Goal: Task Accomplishment & Management: Manage account settings

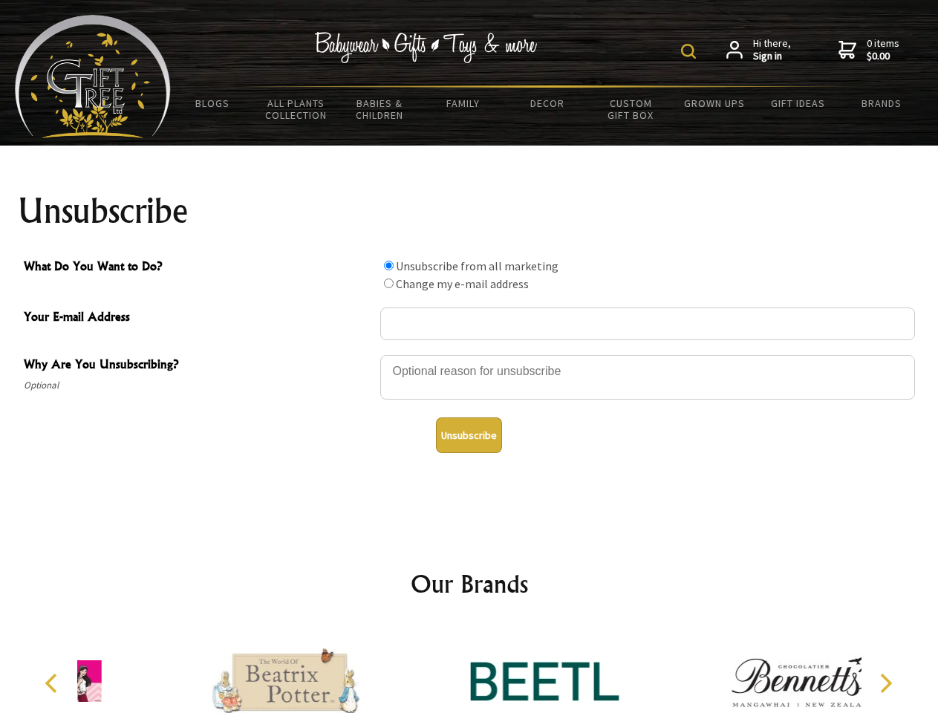
click at [691, 51] on img at bounding box center [688, 51] width 15 height 15
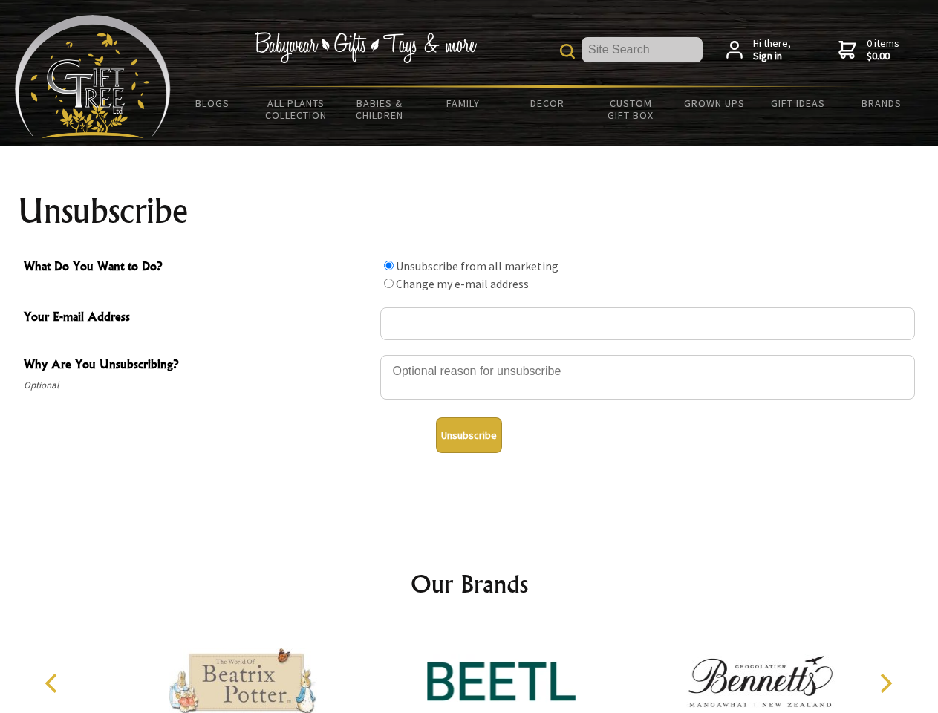
click at [470, 354] on div at bounding box center [647, 380] width 535 height 52
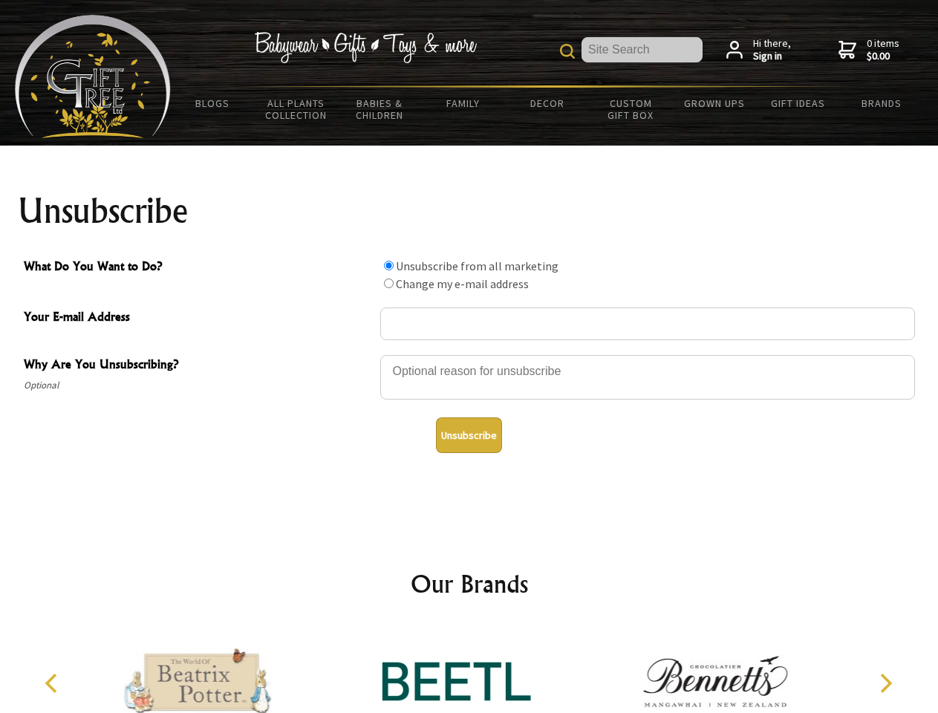
click at [389, 265] on input "What Do You Want to Do?" at bounding box center [389, 266] width 10 height 10
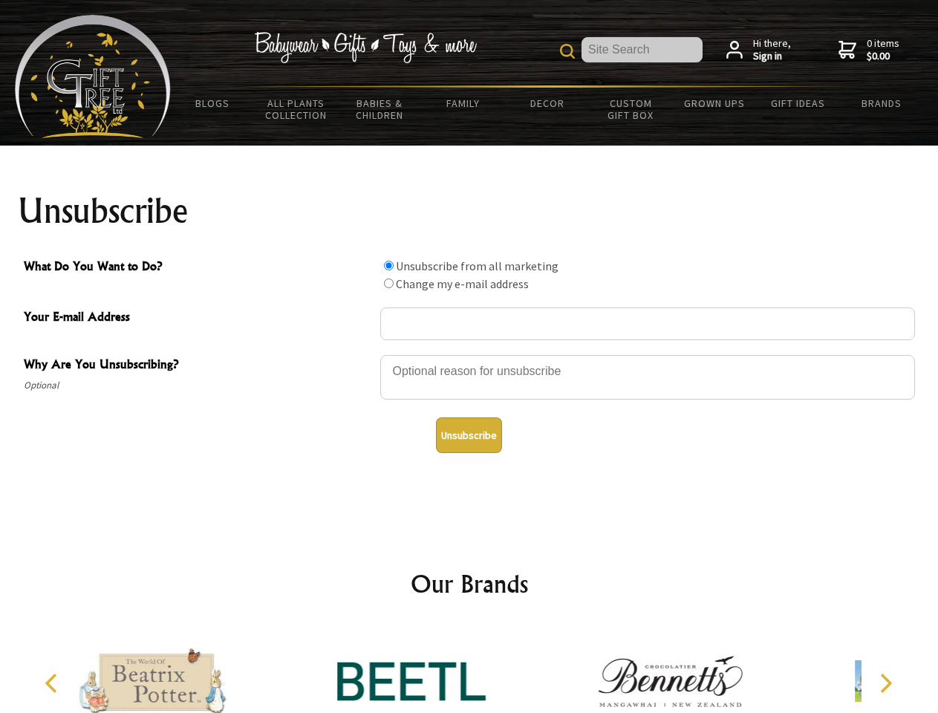
click at [389, 283] on input "What Do You Want to Do?" at bounding box center [389, 284] width 10 height 10
radio input "true"
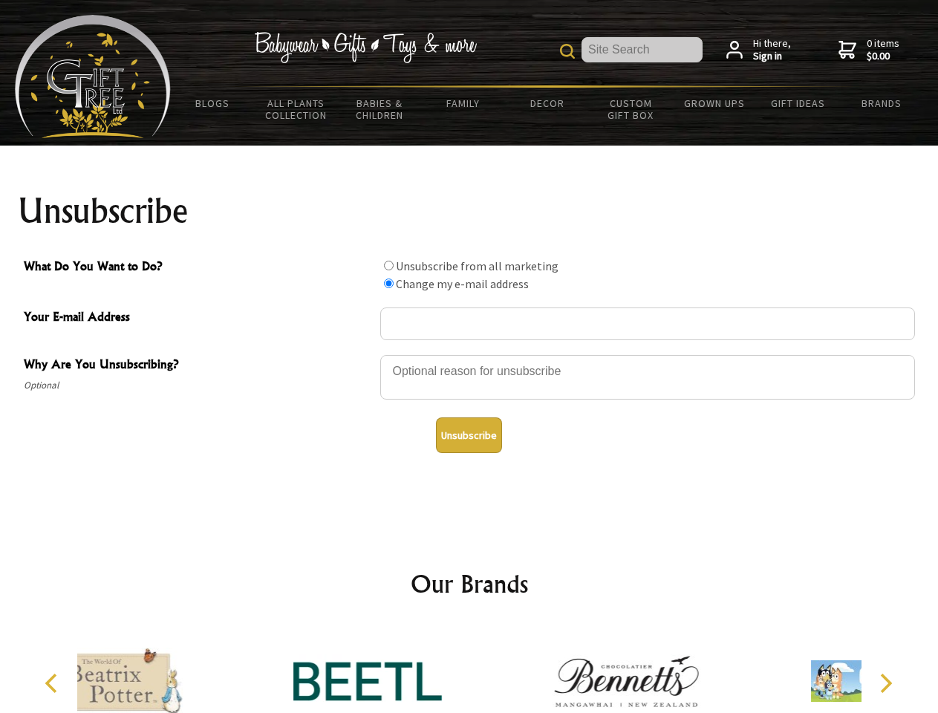
click at [469, 435] on button "Unsubscribe" at bounding box center [469, 436] width 66 height 36
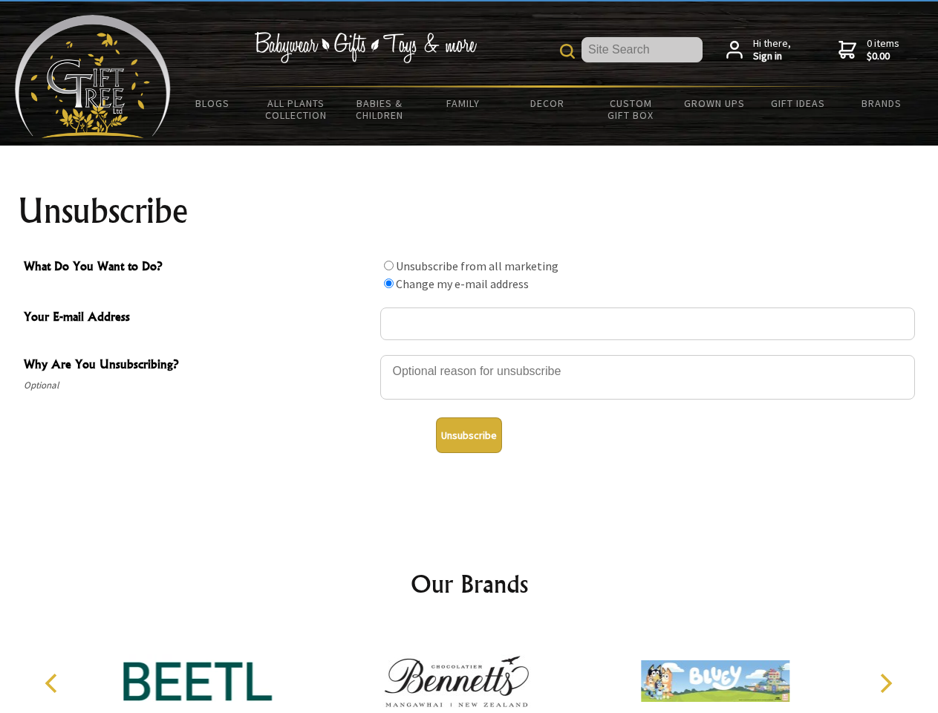
click at [470, 669] on img at bounding box center [457, 681] width 149 height 111
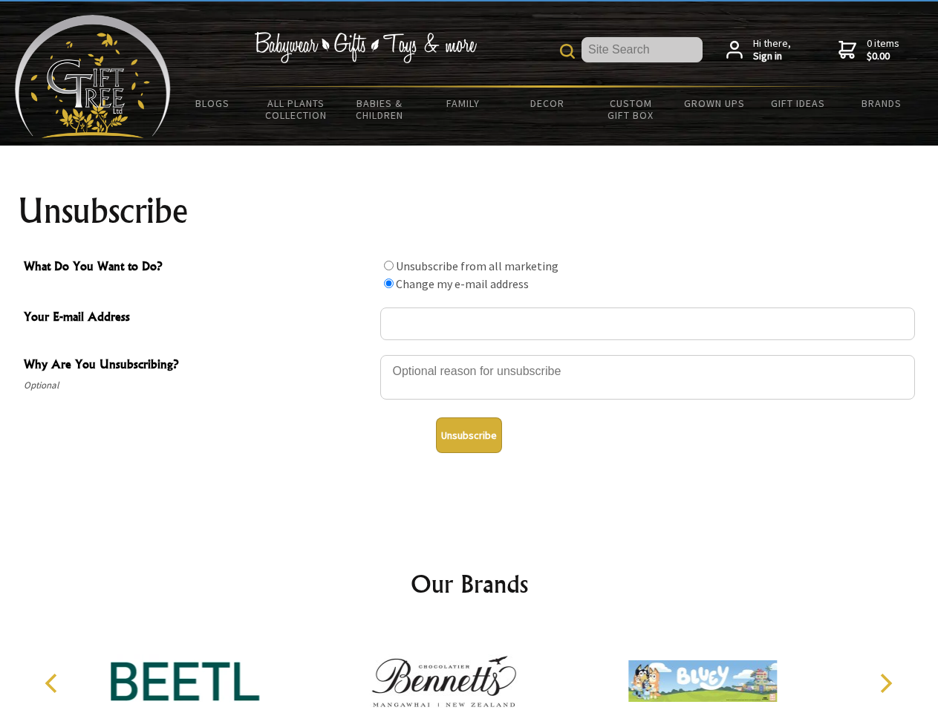
click at [54, 684] on icon "Previous" at bounding box center [52, 683] width 19 height 19
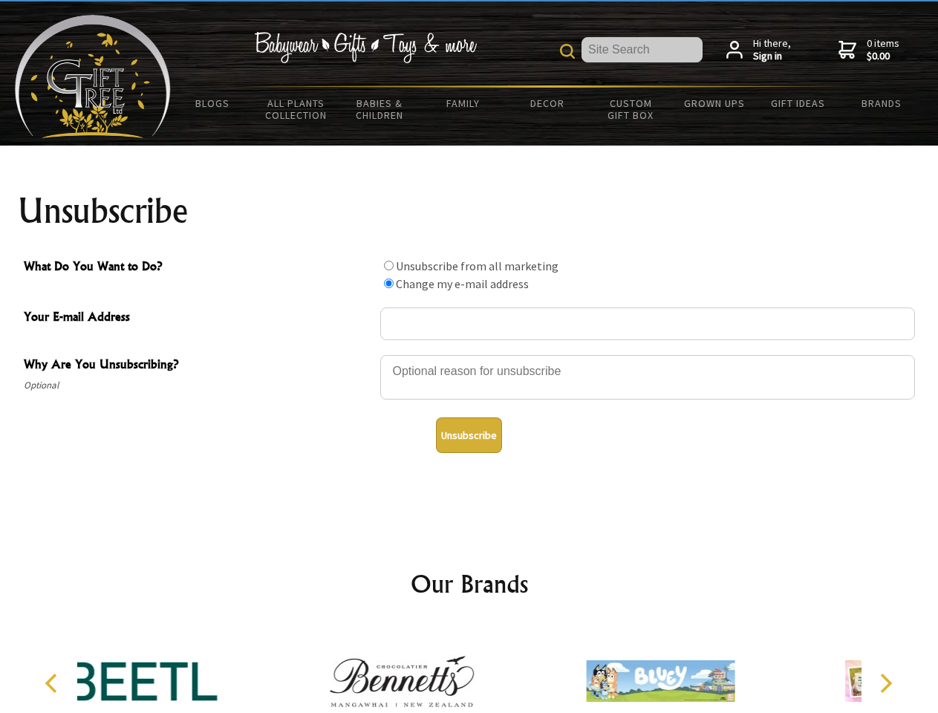
click at [886, 684] on icon "Next" at bounding box center [884, 683] width 19 height 19
